Goal: Navigation & Orientation: Find specific page/section

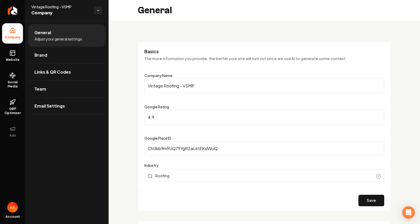
select select "*****"
click at [12, 9] on icon "Return to dashboard" at bounding box center [12, 10] width 8 height 8
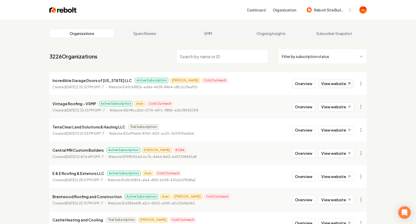
click at [326, 83] on link "View website" at bounding box center [337, 83] width 36 height 9
click at [339, 110] on link "View website" at bounding box center [337, 106] width 36 height 9
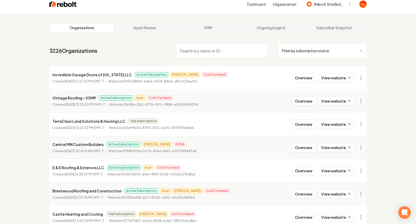
scroll to position [102, 0]
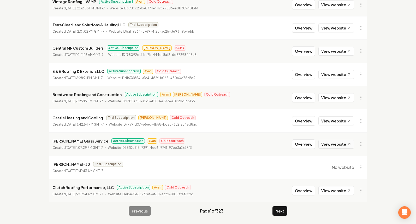
click at [342, 142] on link "View website" at bounding box center [337, 144] width 36 height 9
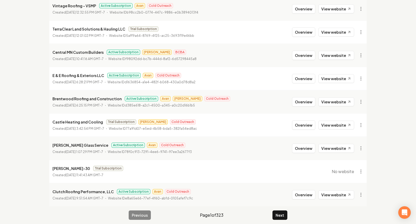
scroll to position [97, 0]
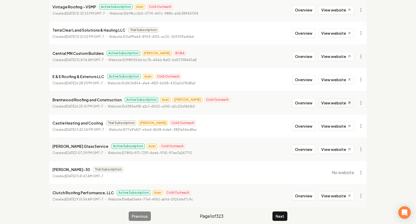
click at [327, 104] on link "View website" at bounding box center [337, 102] width 36 height 9
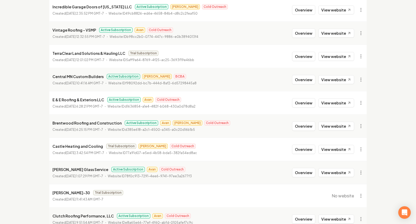
scroll to position [0, 0]
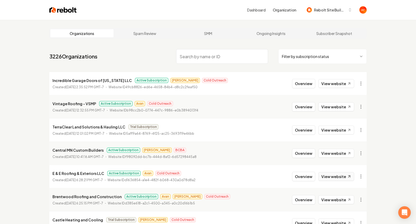
click at [329, 180] on link "View website" at bounding box center [337, 176] width 36 height 9
click at [312, 56] on html "Dashboard Organization Rebolt Site Builder Organizations Spam Review SMM Ongoin…" at bounding box center [208, 112] width 416 height 224
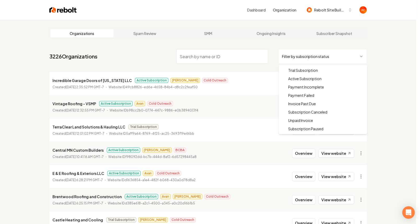
click at [310, 61] on html "Dashboard Organization Rebolt Site Builder Organizations Spam Review SMM Ongoin…" at bounding box center [210, 112] width 420 height 224
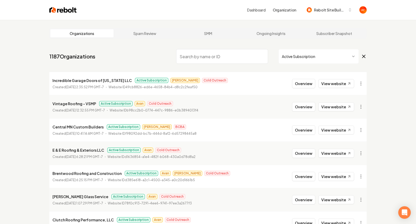
click at [297, 55] on html "Dashboard Organization Rebolt Site Builder Organizations Spam Review SMM Ongoin…" at bounding box center [208, 112] width 416 height 224
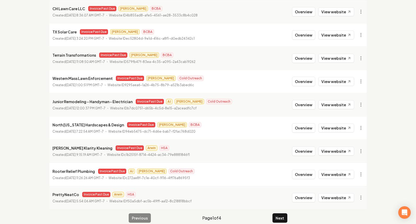
scroll to position [96, 0]
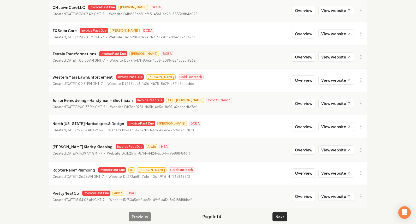
click at [279, 212] on button "Next" at bounding box center [280, 216] width 15 height 9
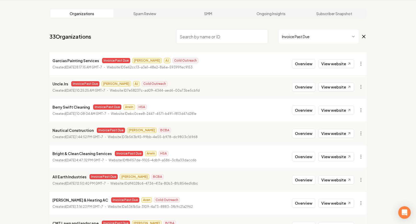
scroll to position [96, 0]
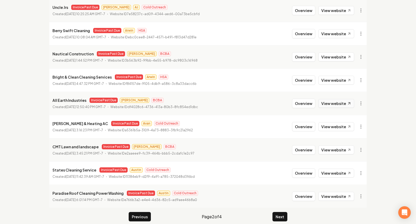
click at [332, 105] on link "View website" at bounding box center [337, 103] width 36 height 9
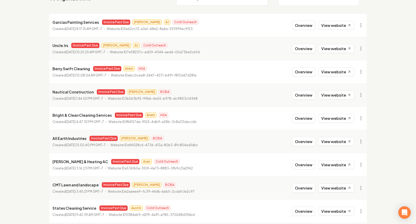
scroll to position [102, 0]
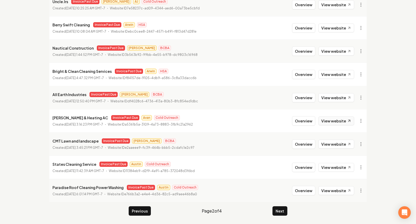
click at [330, 123] on link "View website" at bounding box center [337, 120] width 36 height 9
click at [276, 215] on button "Next" at bounding box center [280, 210] width 15 height 9
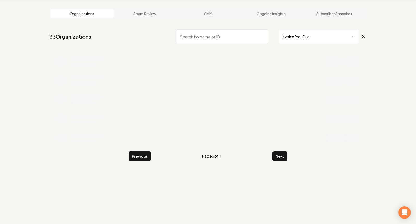
scroll to position [102, 0]
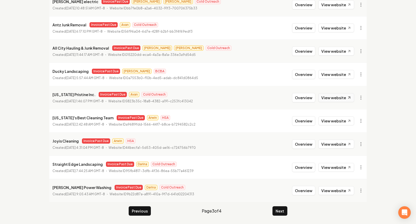
click at [331, 96] on link "View website" at bounding box center [337, 97] width 36 height 9
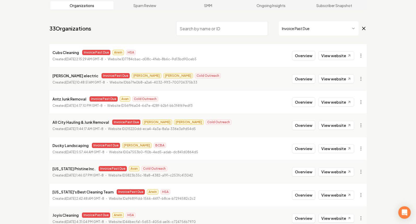
scroll to position [19, 0]
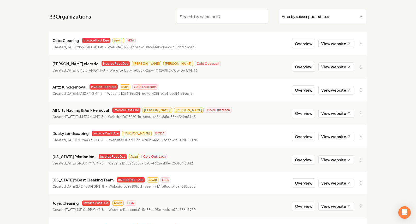
scroll to position [102, 0]
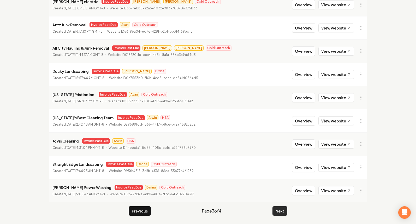
click at [286, 212] on button "Next" at bounding box center [280, 210] width 15 height 9
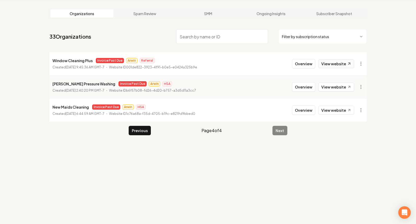
click at [337, 60] on link "View website" at bounding box center [337, 63] width 36 height 9
